Goal: Information Seeking & Learning: Learn about a topic

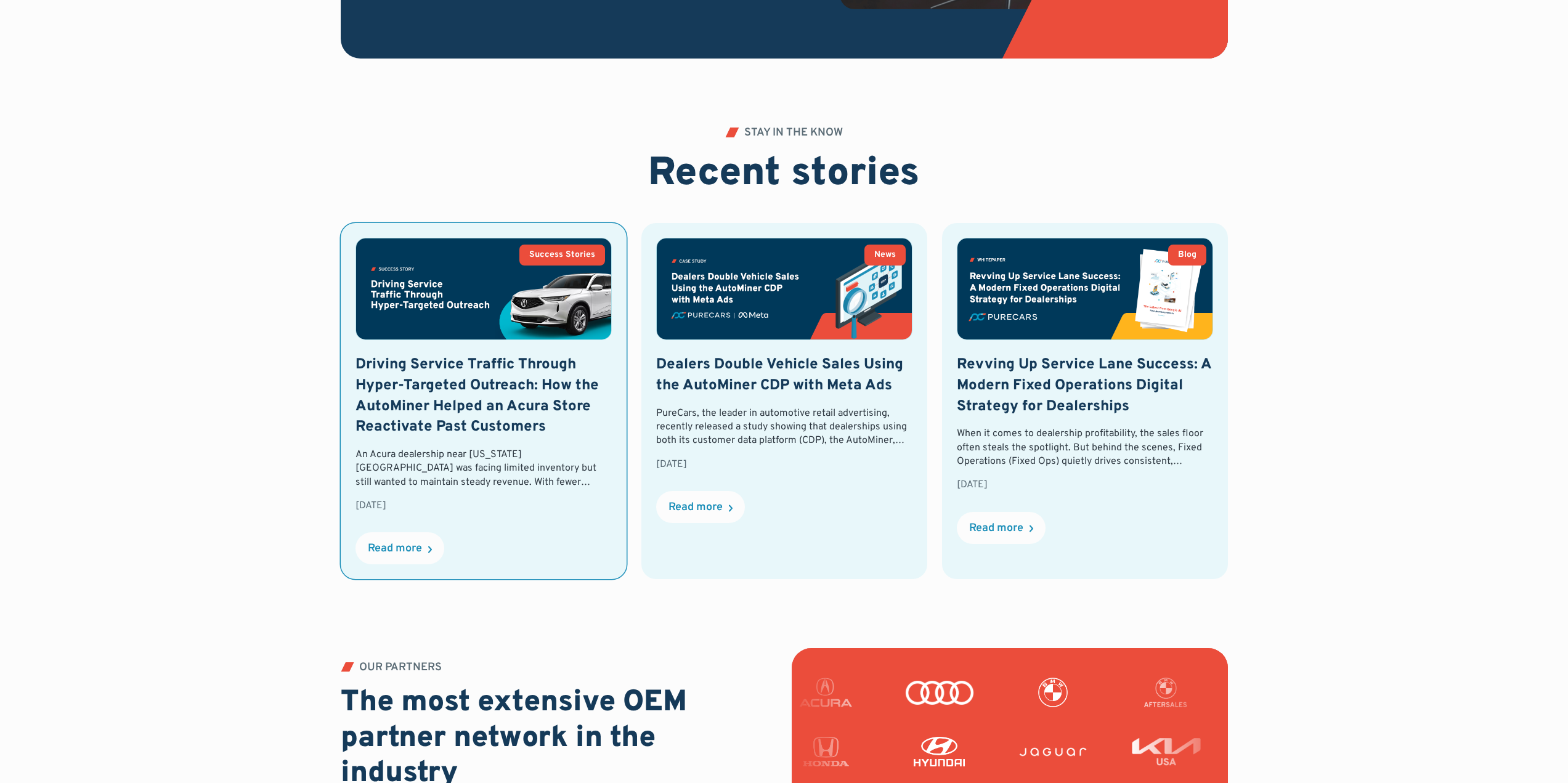
scroll to position [2711, 0]
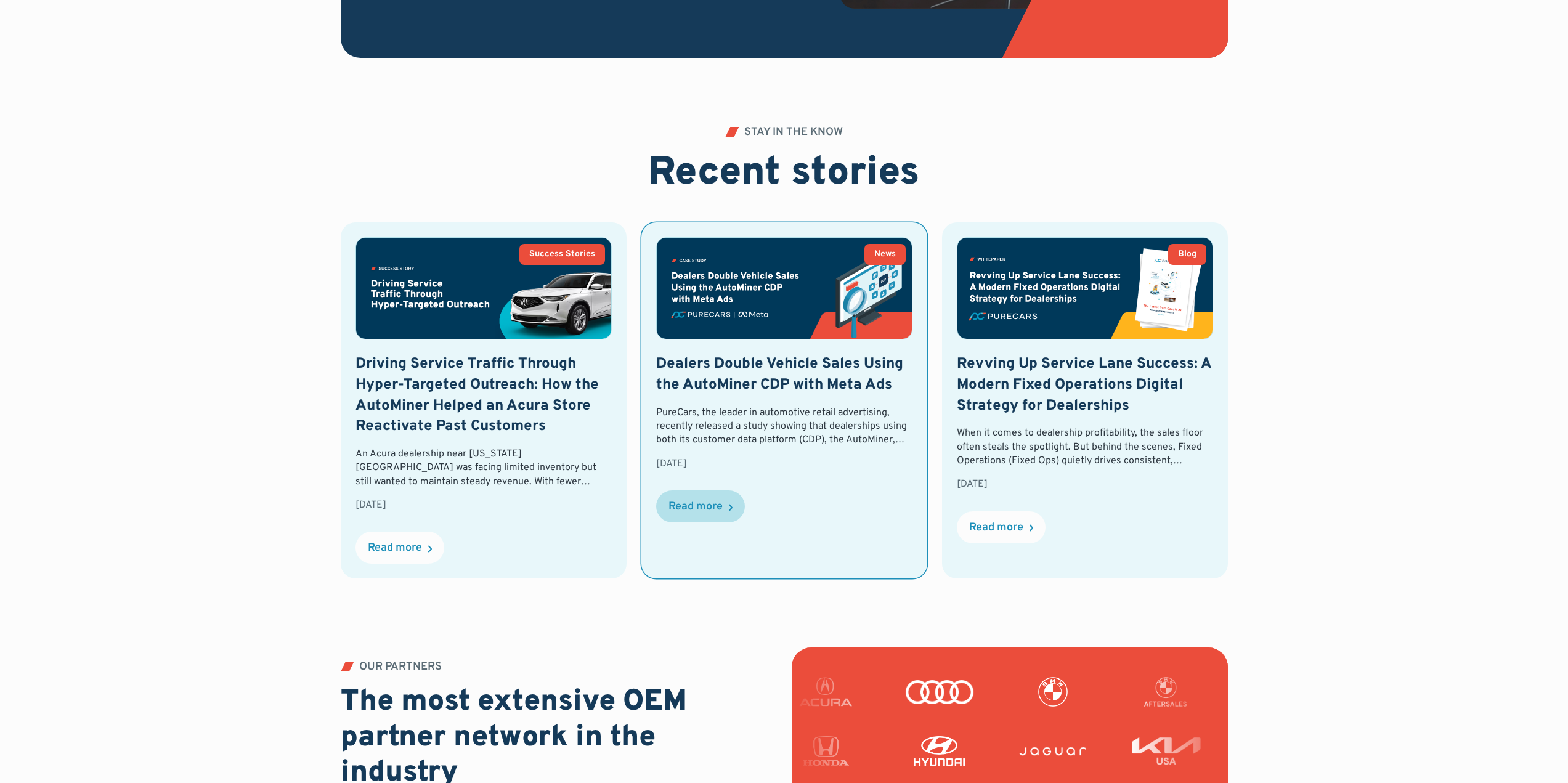
click at [709, 504] on div "Read more" at bounding box center [695, 507] width 54 height 11
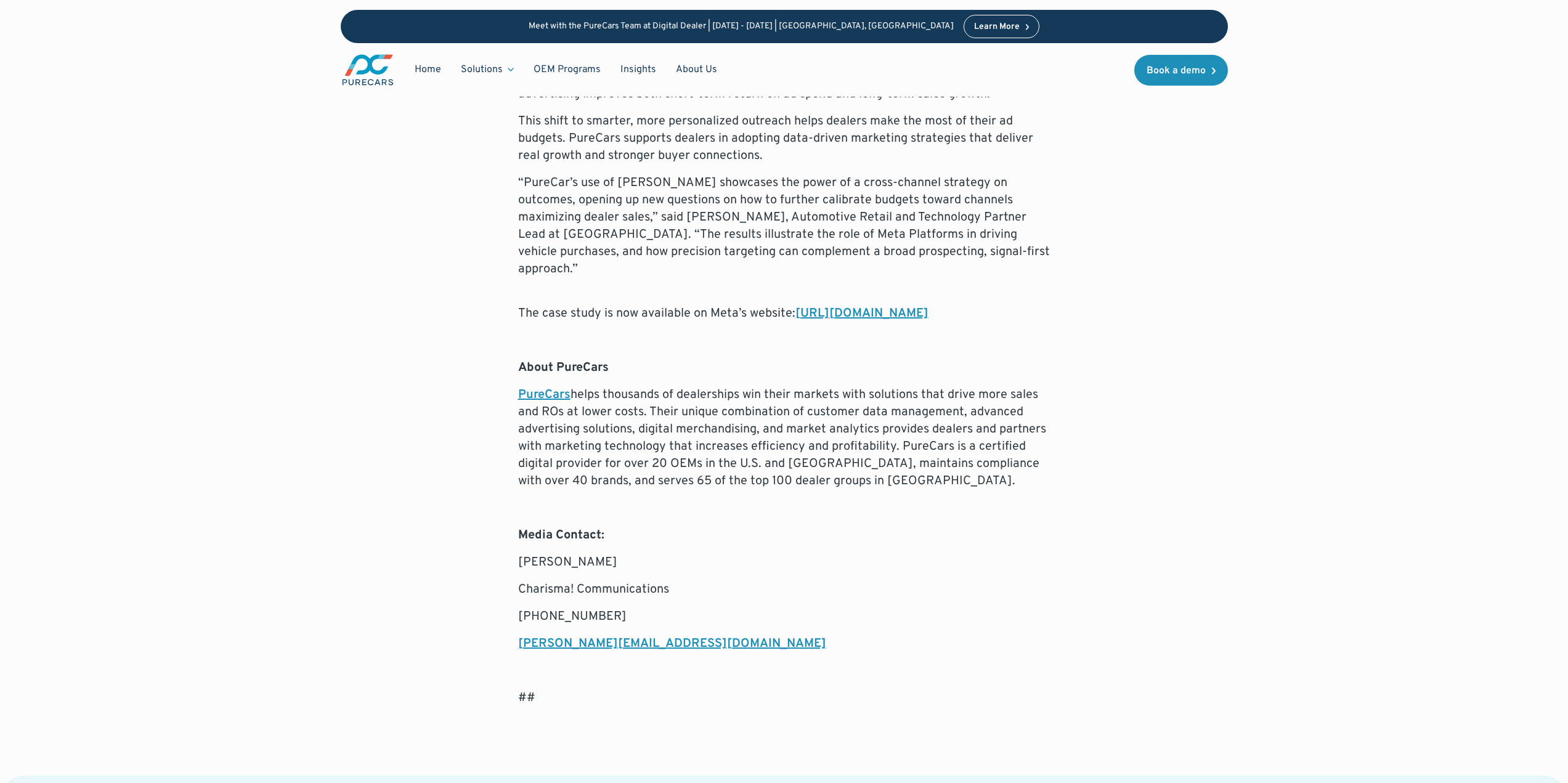
scroll to position [1293, 0]
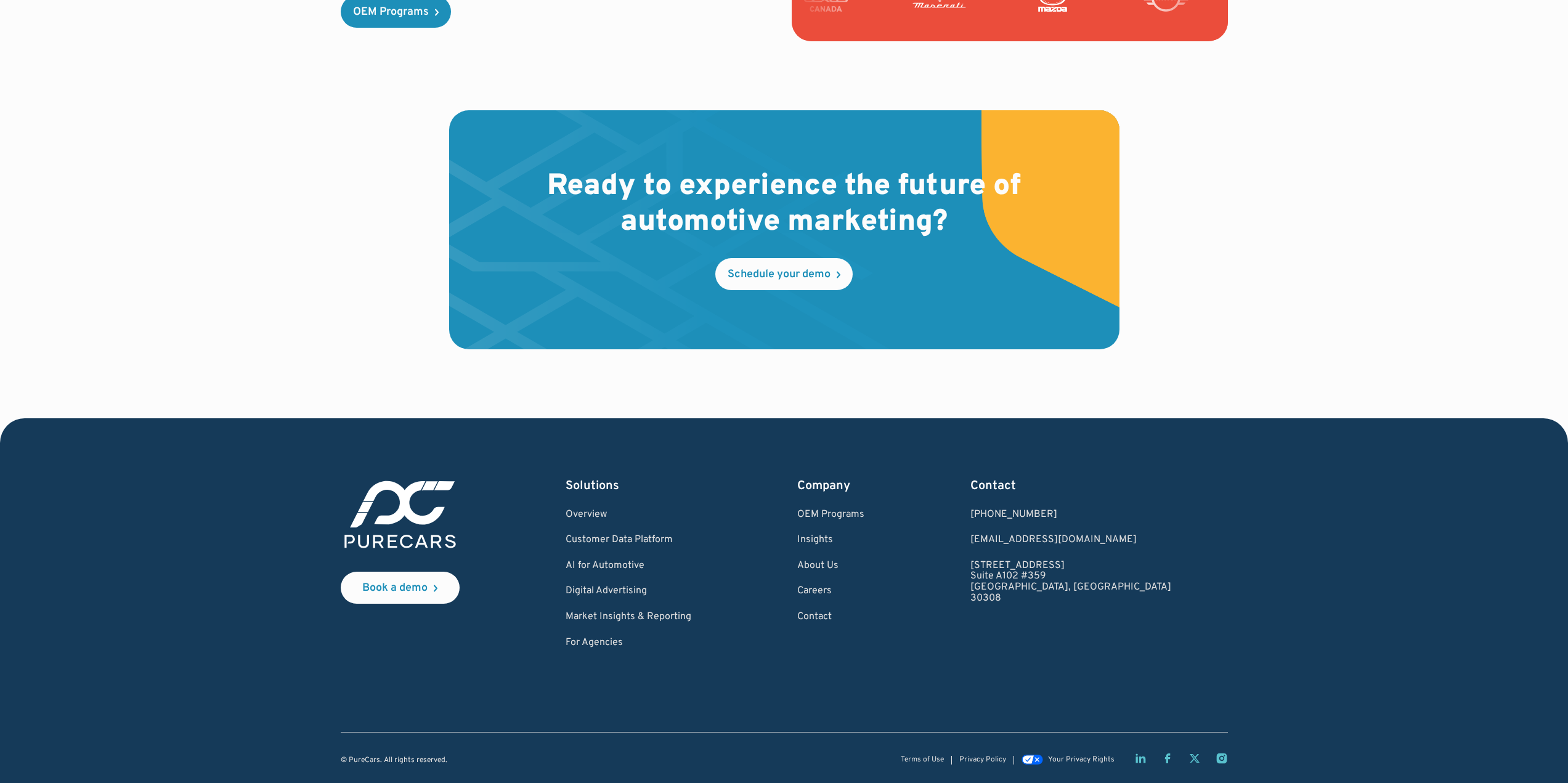
scroll to position [3525, 0]
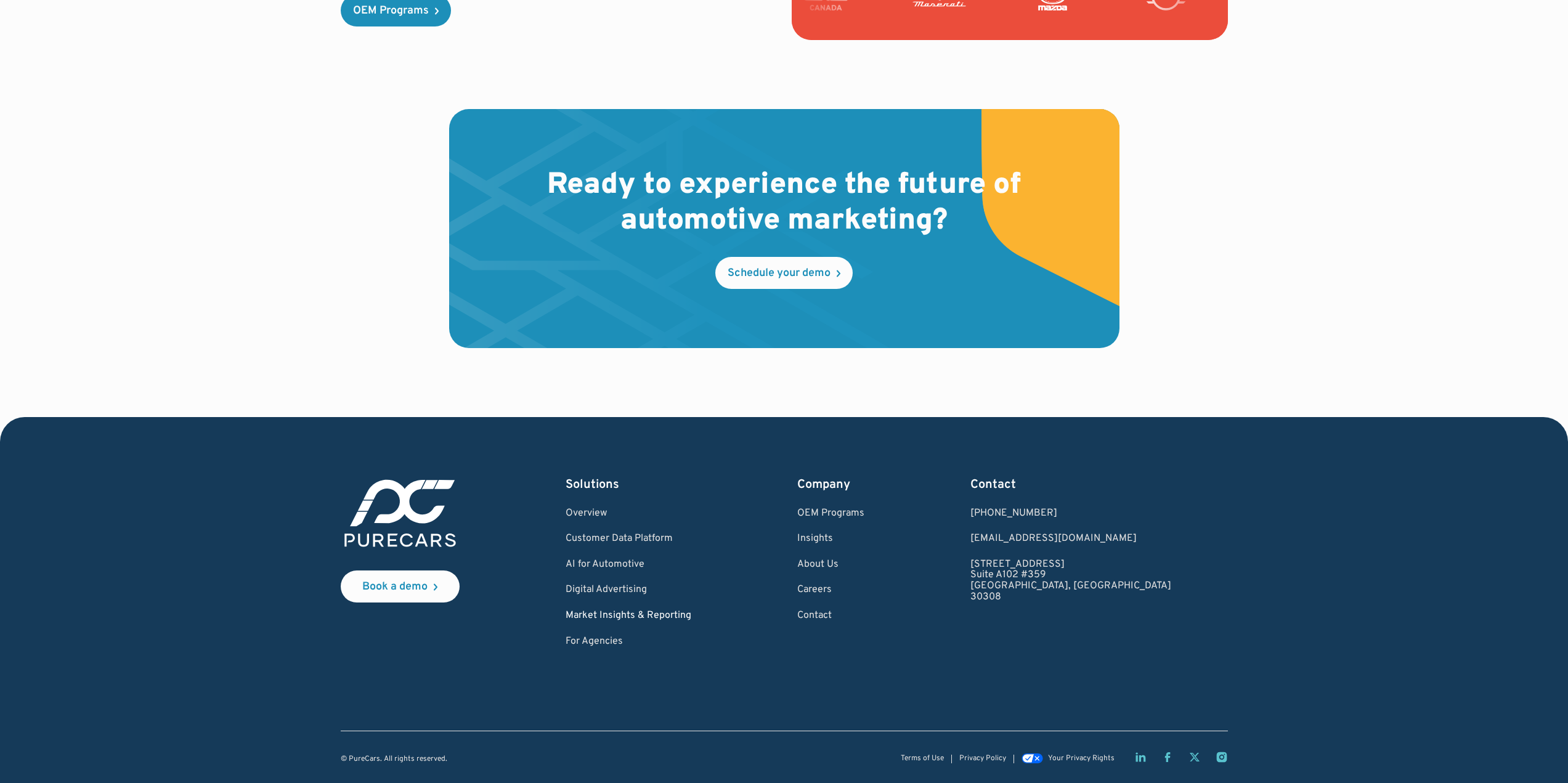
click at [691, 619] on link "Market Insights & Reporting" at bounding box center [628, 616] width 126 height 11
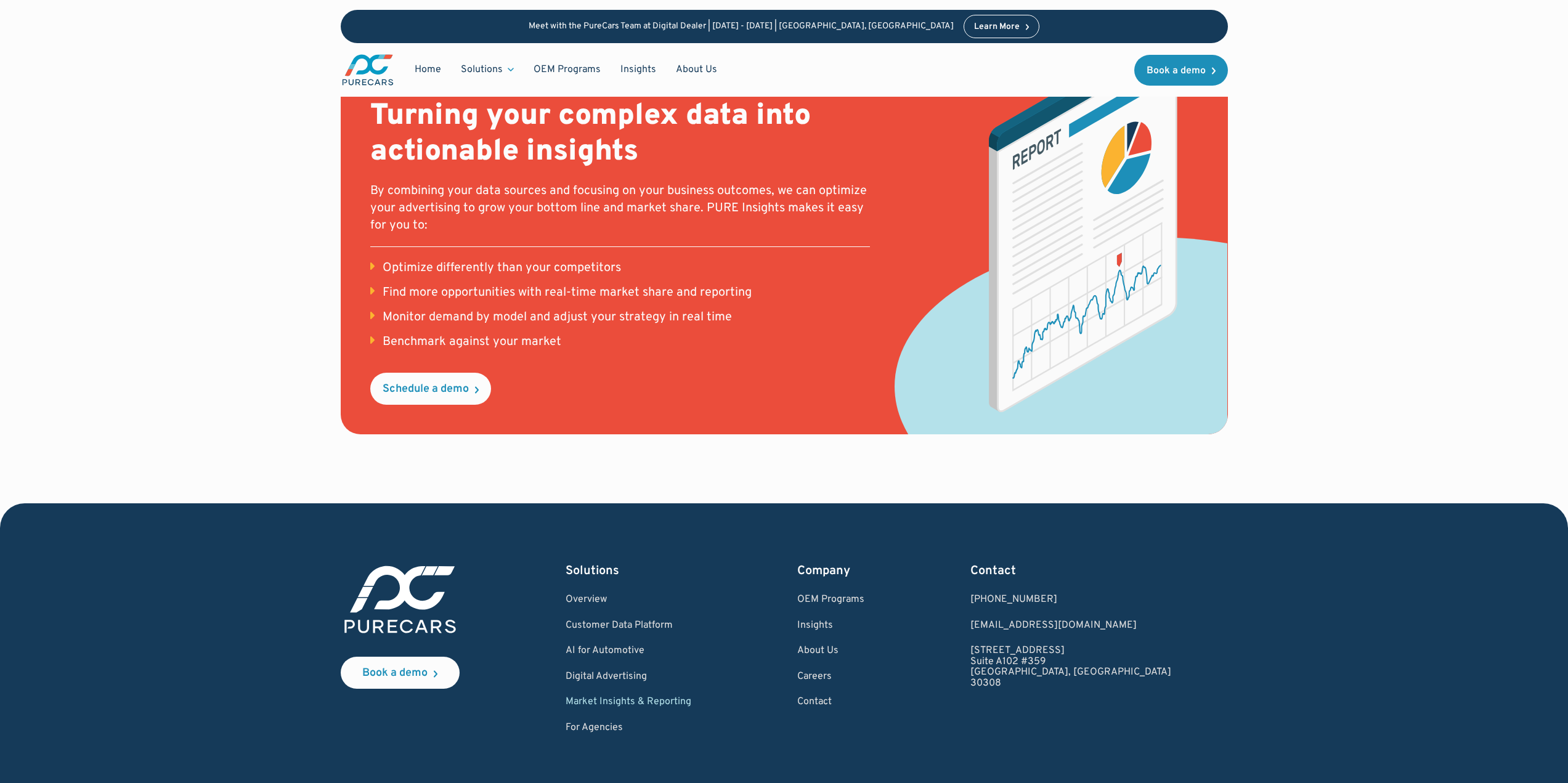
scroll to position [1543, 0]
